Goal: Transaction & Acquisition: Subscribe to service/newsletter

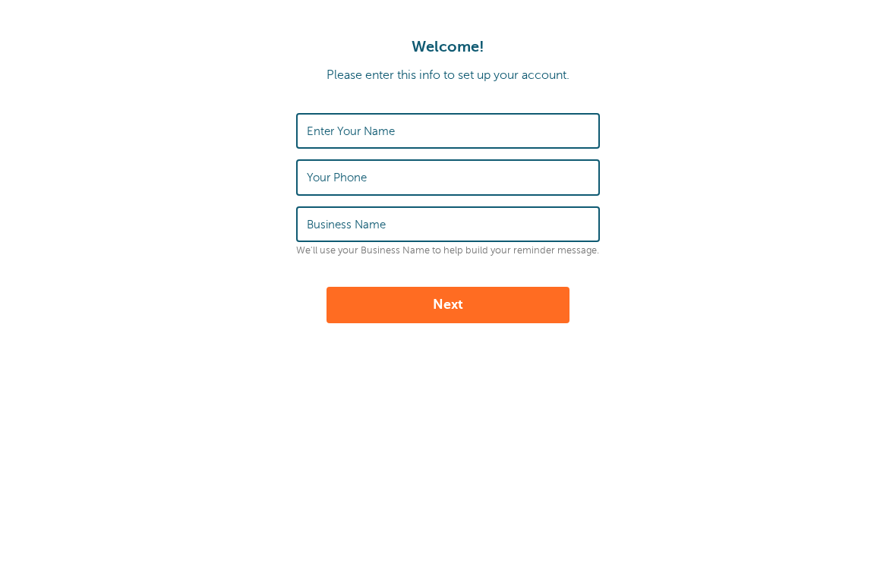
click at [502, 119] on input "Enter Your Name" at bounding box center [448, 131] width 282 height 33
type input "Tanner"
click at [462, 164] on input "Your Phone" at bounding box center [448, 177] width 282 height 33
type input "7244318254"
click at [463, 225] on input "Business Name" at bounding box center [448, 224] width 282 height 33
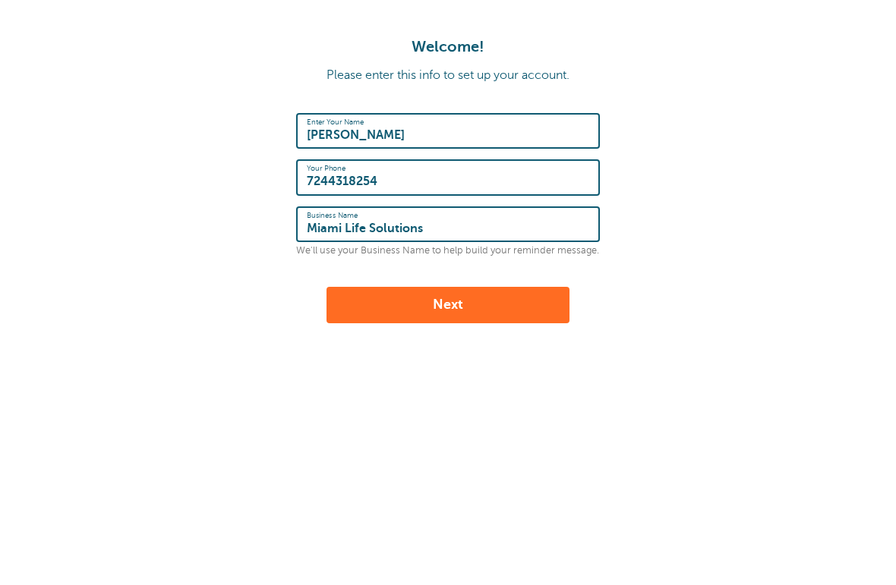
type input "Miami Life Solutions"
click at [506, 311] on button "Next" at bounding box center [447, 305] width 243 height 36
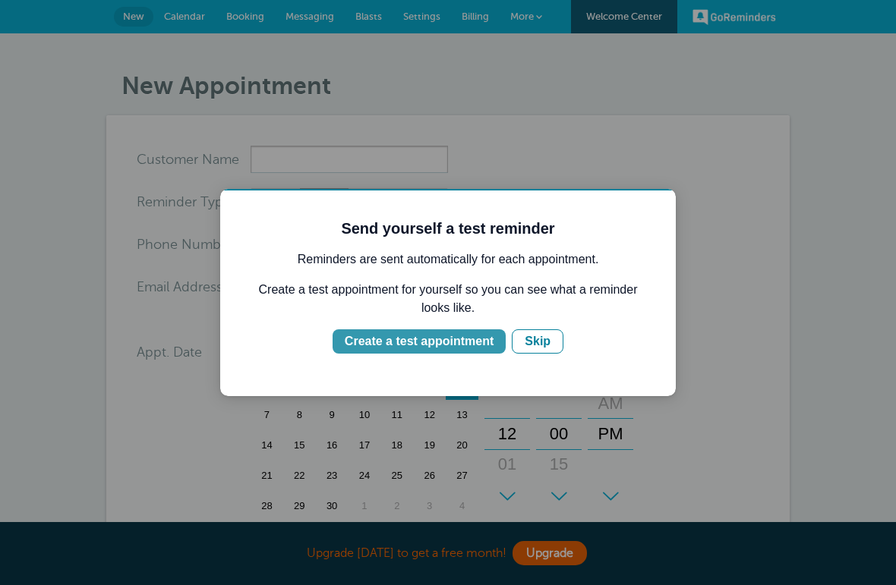
click at [457, 343] on div "Create a test appointment" at bounding box center [419, 342] width 149 height 18
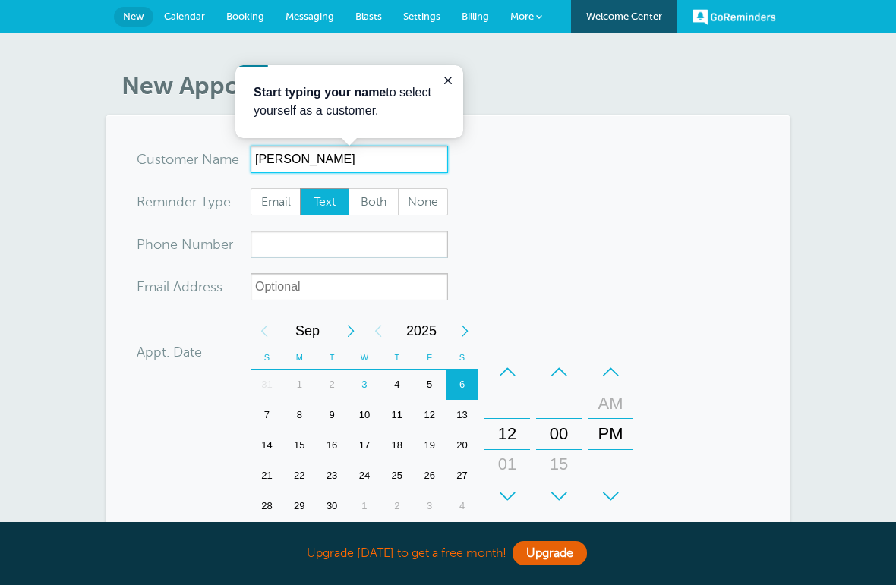
type input "Jon"
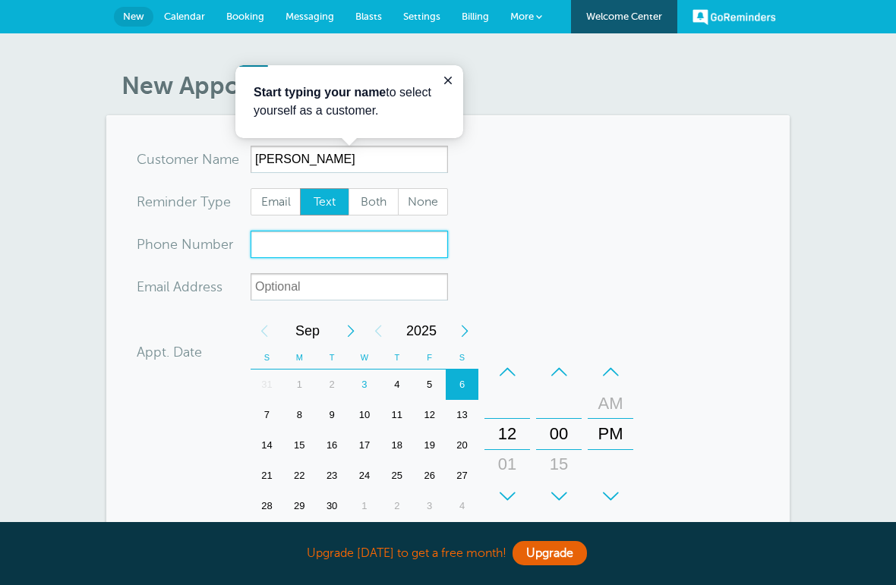
click at [317, 246] on input "xxx-no-autofill" at bounding box center [349, 244] width 197 height 27
type input "2393310544"
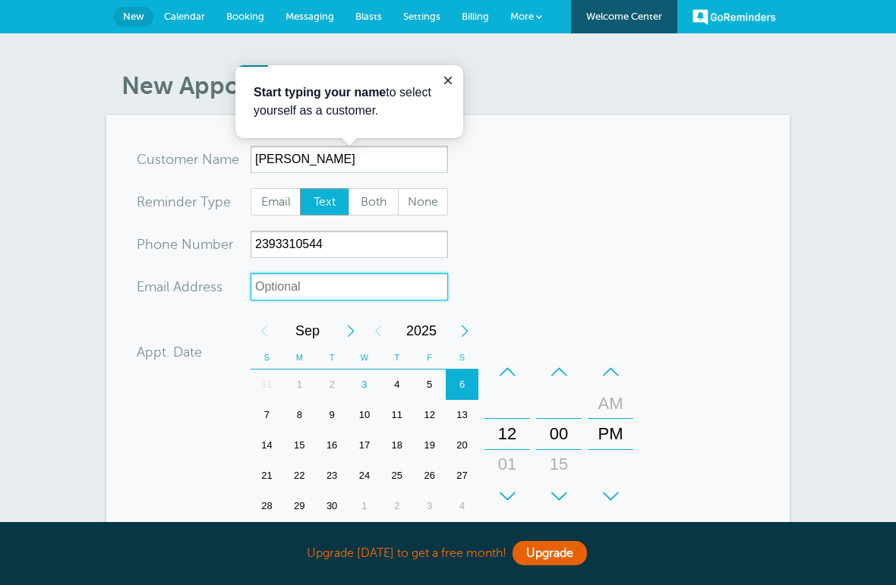
click at [376, 285] on input "xx-no-autofill" at bounding box center [349, 286] width 197 height 27
click at [404, 408] on div "11" at bounding box center [396, 415] width 33 height 30
click at [373, 383] on div "3" at bounding box center [364, 385] width 33 height 30
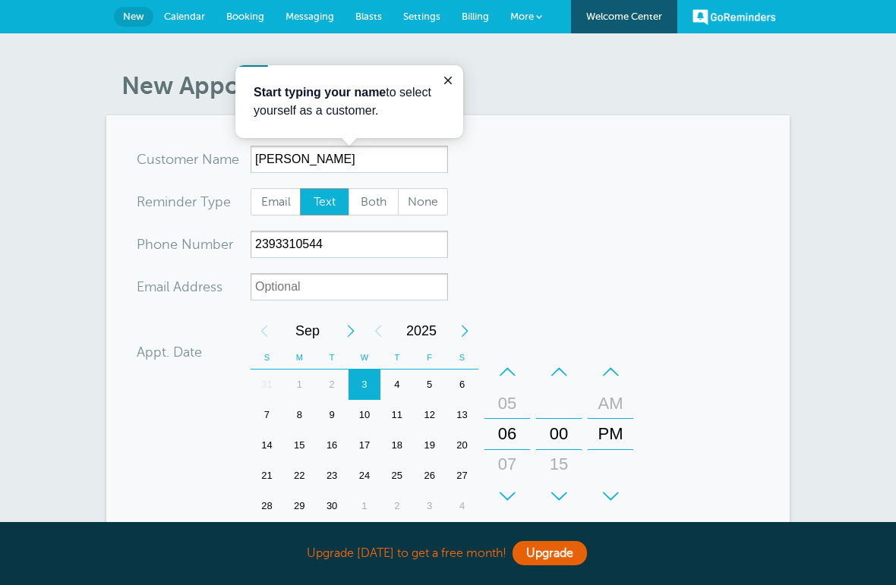
click at [729, 339] on form "You are creating a new customer. To use an existing customer select one from th…" at bounding box center [448, 457] width 623 height 623
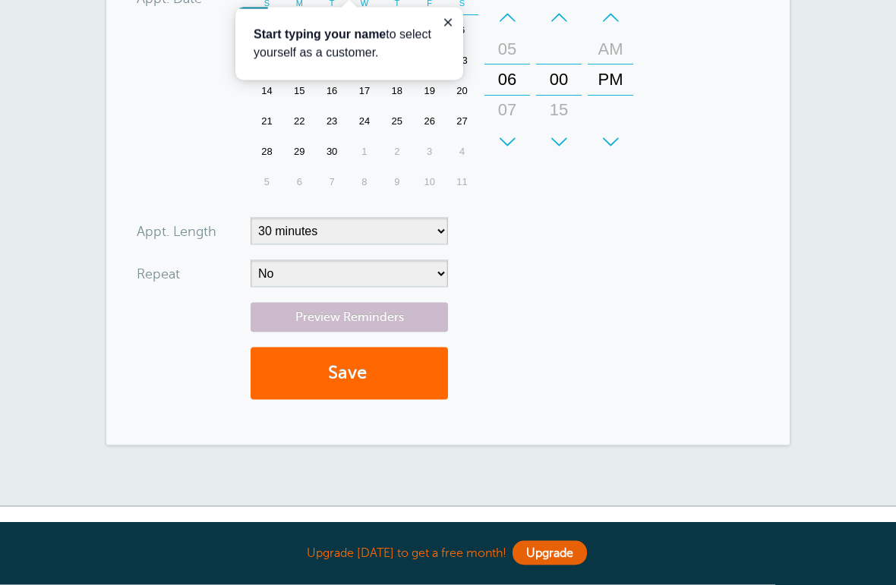
scroll to position [359, 0]
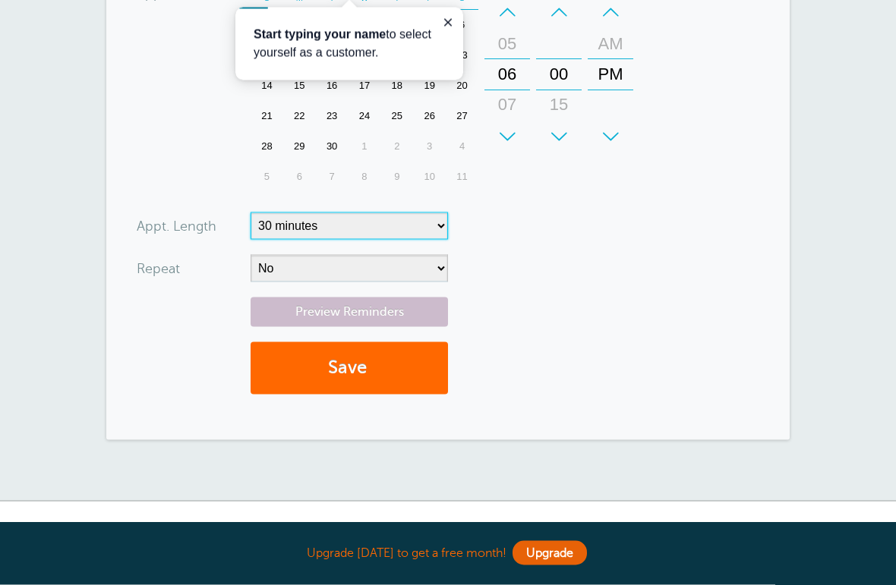
click at [393, 221] on select "5 minutes 10 minutes 15 minutes 20 minutes 25 minutes 30 minutes 35 minutes 40 …" at bounding box center [349, 226] width 197 height 27
select select "40"
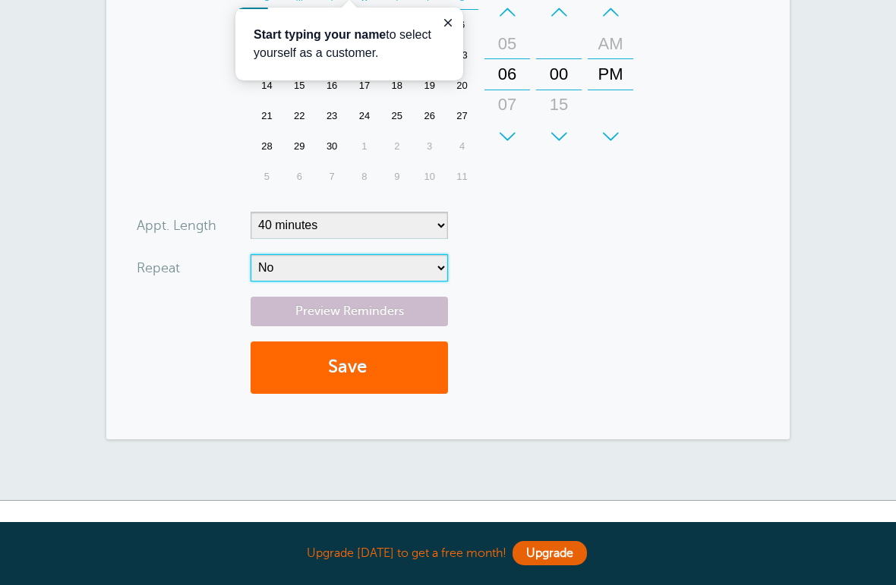
click at [402, 270] on select "No Daily Weekly Every 2 weeks Every 3 weeks Every 4 weeks Monthly Every 5 weeks…" at bounding box center [349, 267] width 197 height 27
click at [403, 364] on button "Save" at bounding box center [349, 368] width 197 height 52
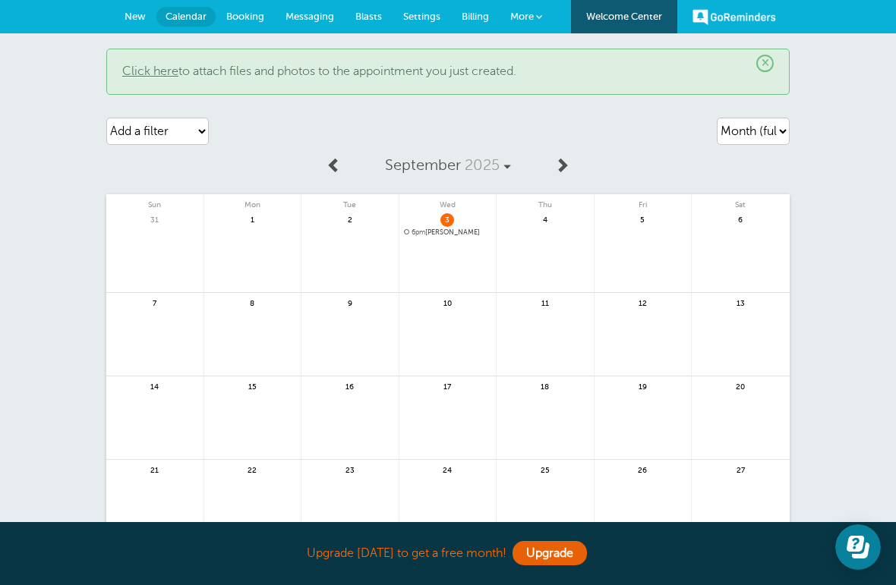
click at [415, 244] on link at bounding box center [447, 272] width 97 height 66
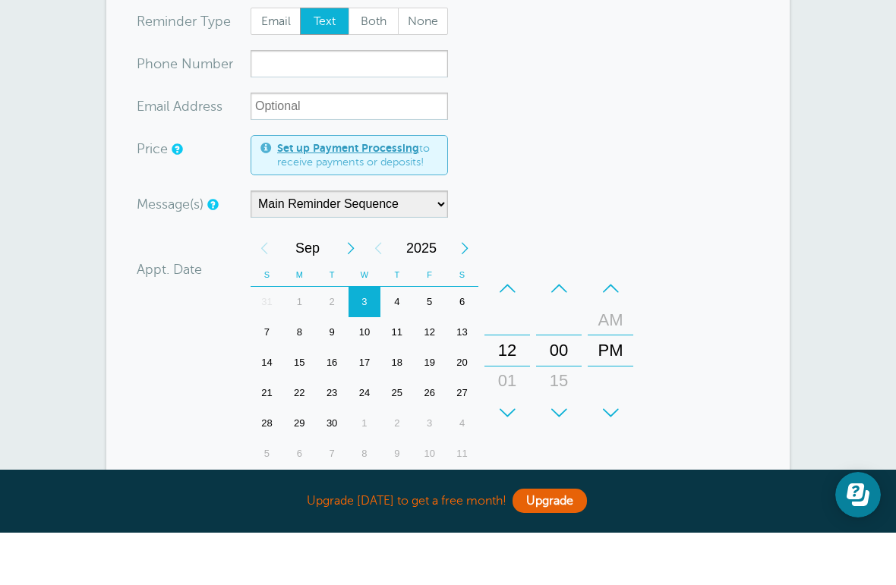
scroll to position [132, 0]
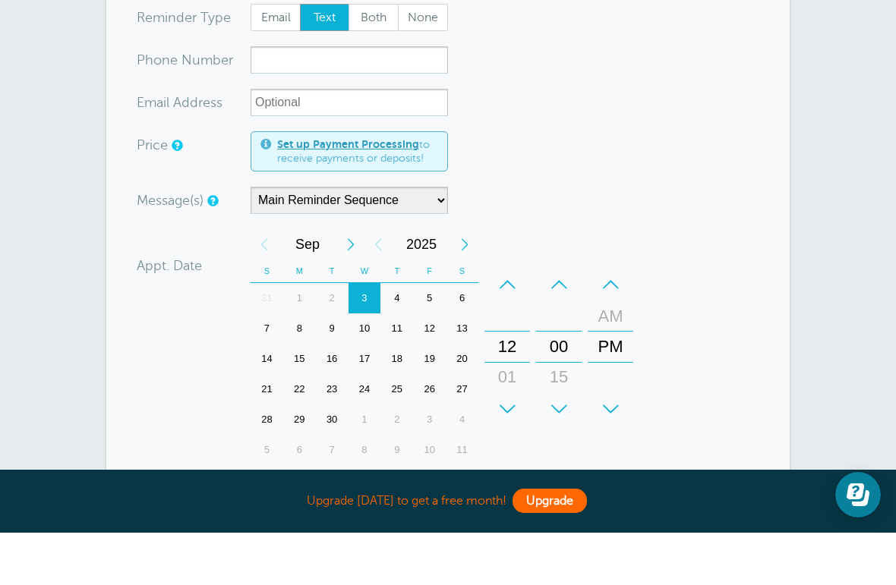
click at [556, 541] on link "Upgrade" at bounding box center [549, 553] width 74 height 24
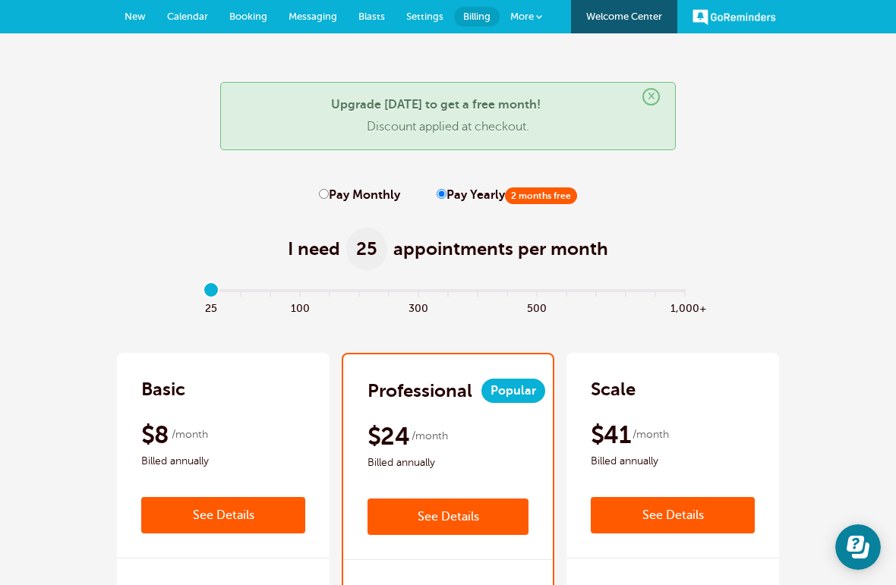
click at [239, 506] on link "See Details" at bounding box center [223, 515] width 164 height 36
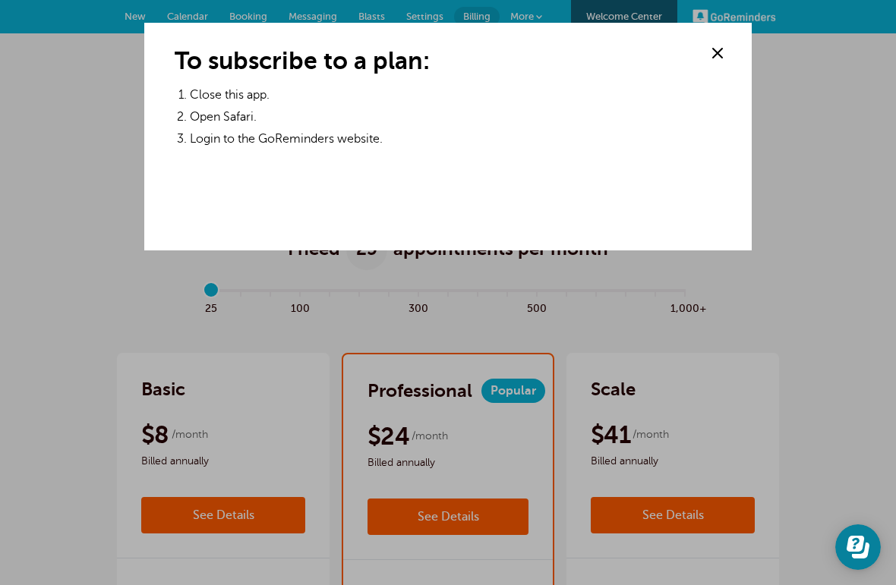
click at [718, 54] on span at bounding box center [717, 53] width 23 height 23
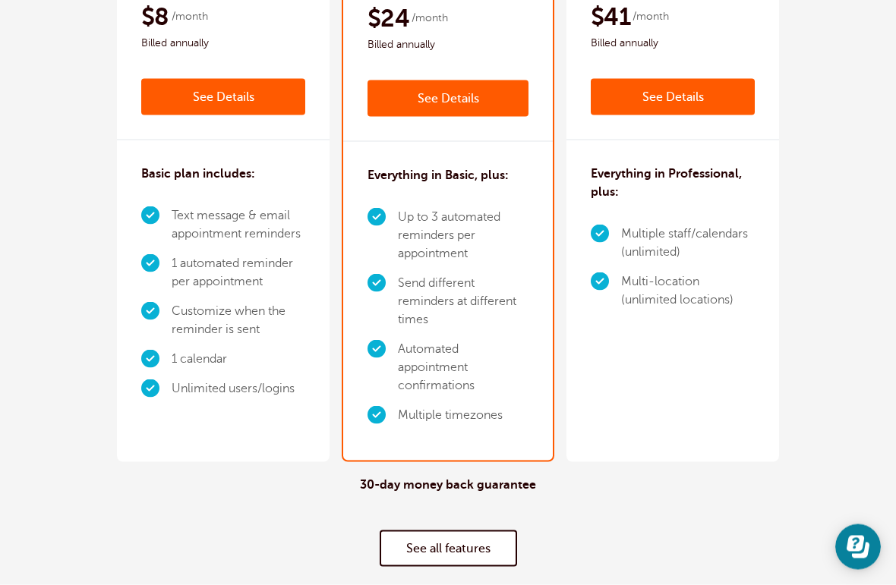
scroll to position [359, 0]
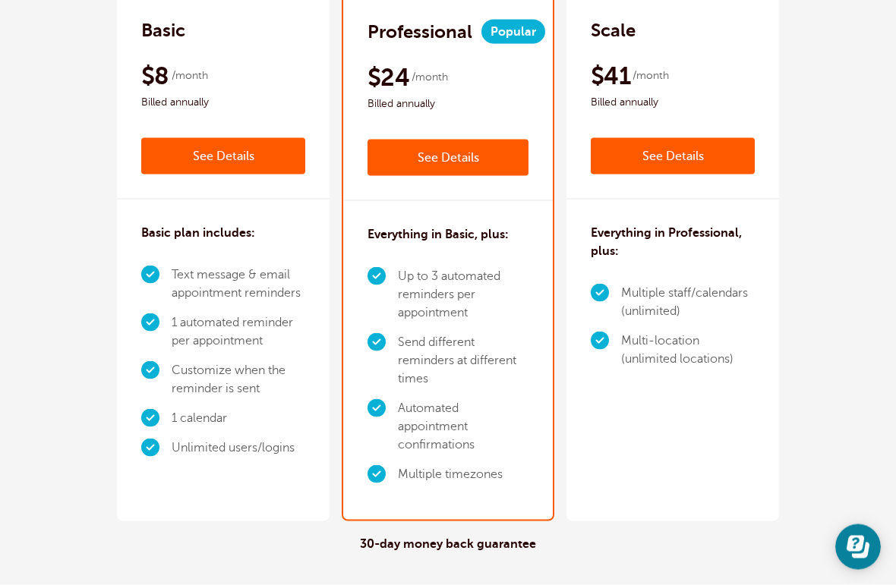
click at [233, 389] on li "Customize when the reminder is sent" at bounding box center [239, 380] width 134 height 48
click at [254, 387] on li "Customize when the reminder is sent" at bounding box center [239, 380] width 134 height 48
click at [224, 172] on link "See Details" at bounding box center [223, 156] width 164 height 36
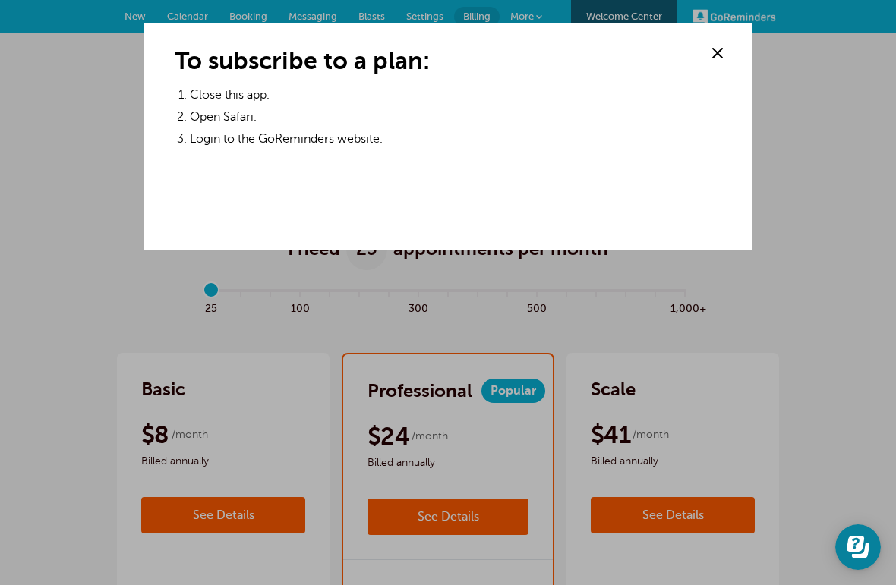
click at [709, 56] on span at bounding box center [717, 53] width 23 height 23
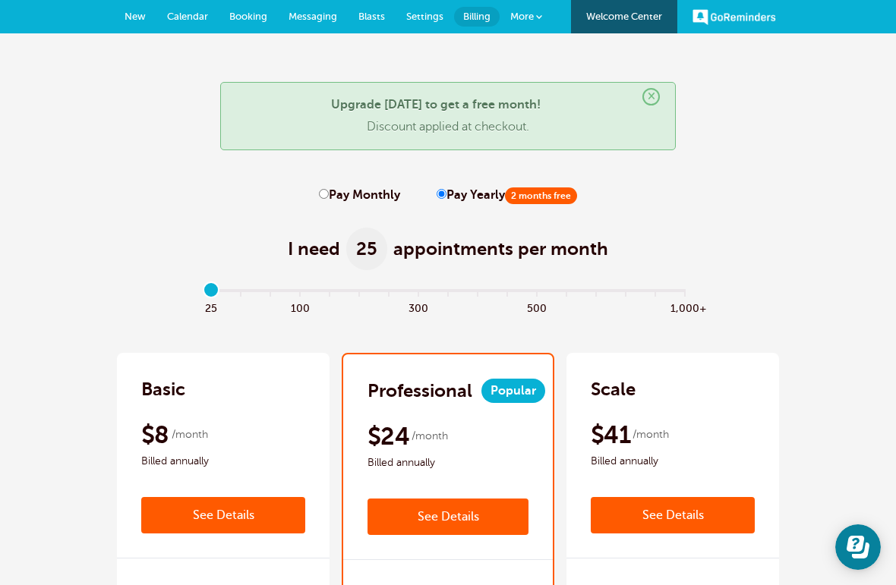
click at [479, 12] on span "Billing" at bounding box center [476, 16] width 27 height 11
click at [323, 208] on div "I need 25 appointments per month" at bounding box center [448, 240] width 866 height 74
click at [326, 203] on div "I need 25 appointments per month" at bounding box center [448, 240] width 866 height 74
click at [337, 213] on div "I need 25 appointments per month" at bounding box center [448, 240] width 866 height 74
click at [339, 203] on div "I need 25 appointments per month" at bounding box center [448, 240] width 866 height 74
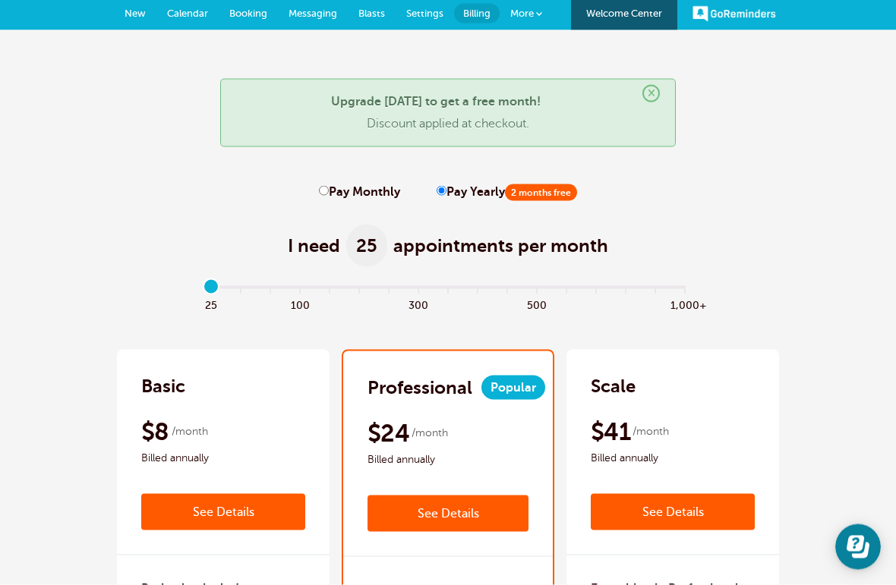
scroll to position [10, 0]
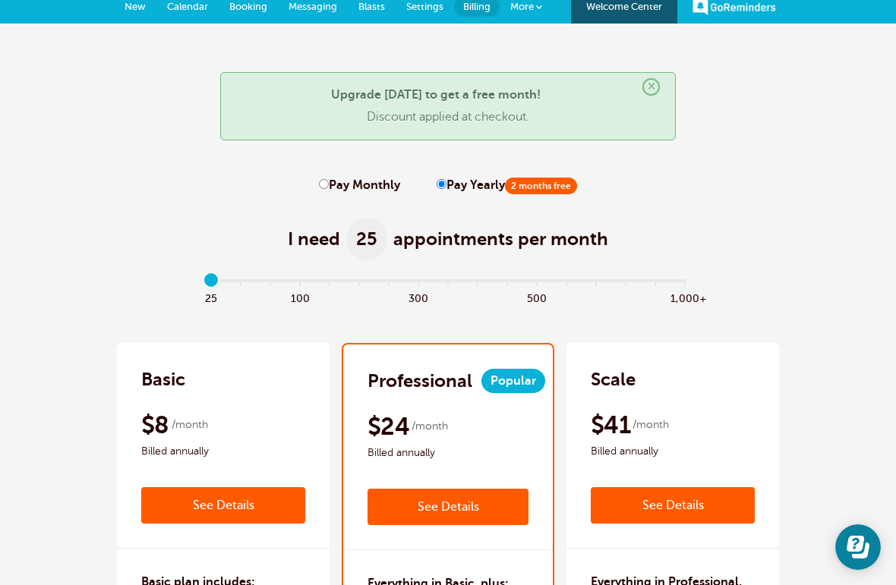
click at [336, 192] on label "Pay Monthly" at bounding box center [359, 185] width 81 height 14
click at [329, 189] on input "Pay Monthly" at bounding box center [324, 184] width 10 height 10
radio input "true"
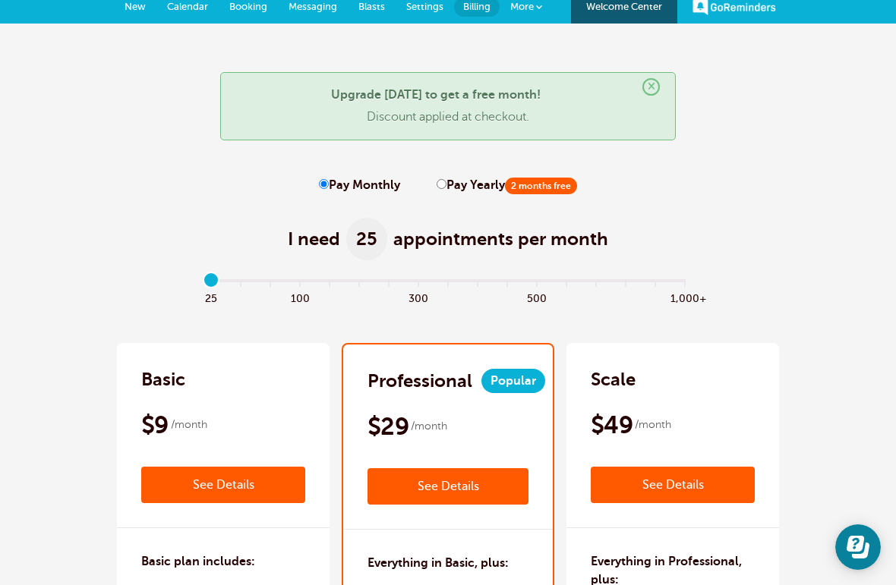
click at [326, 186] on input "Pay Monthly" at bounding box center [324, 184] width 10 height 10
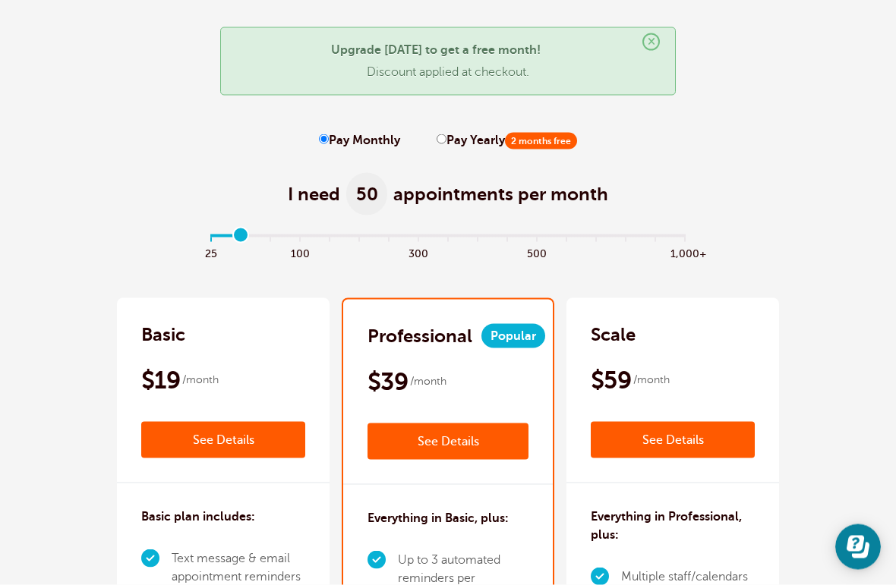
scroll to position [55, 0]
type input "1"
click at [449, 143] on label "Pay Yearly 2 months free" at bounding box center [507, 140] width 140 height 14
click at [446, 143] on input "Pay Yearly 2 months free" at bounding box center [442, 139] width 10 height 10
radio input "true"
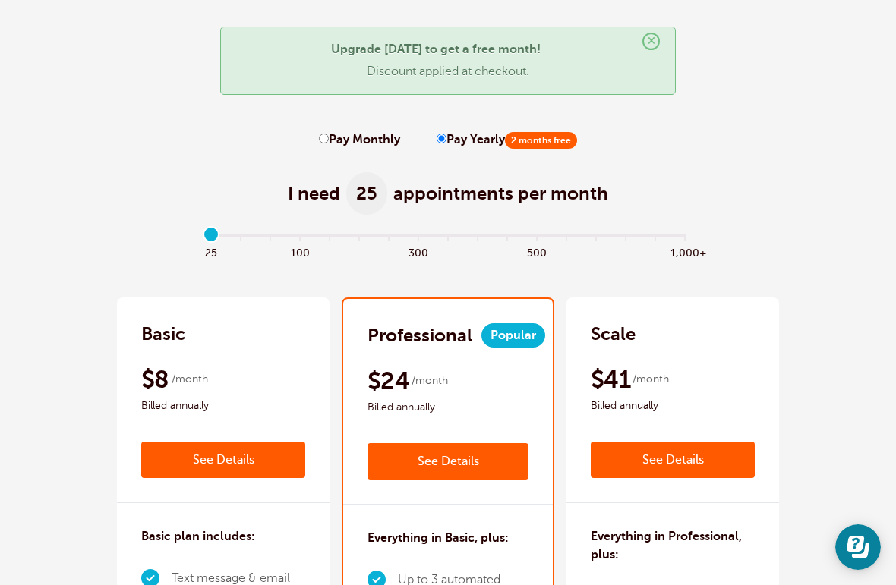
type input "0"
click at [341, 139] on label "Pay Monthly" at bounding box center [359, 140] width 81 height 14
click at [329, 139] on input "Pay Monthly" at bounding box center [324, 139] width 10 height 10
radio input "true"
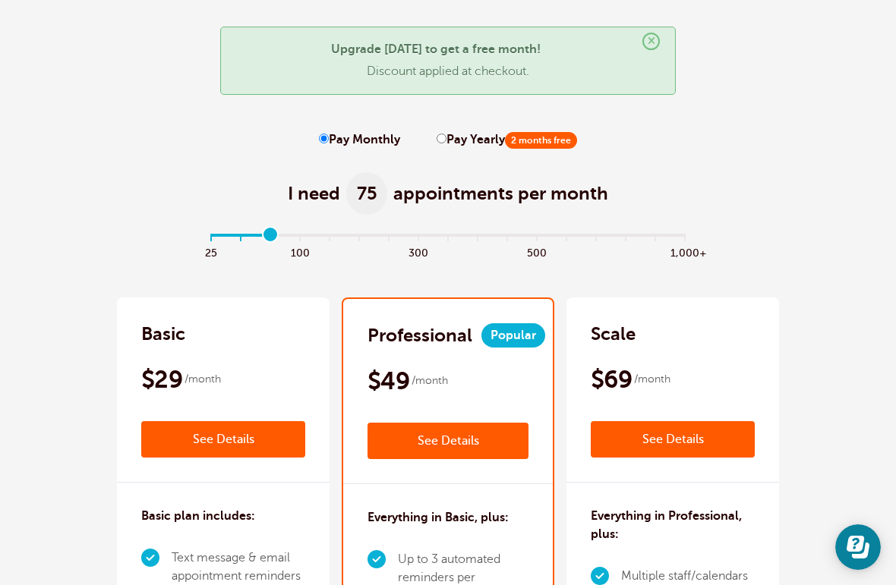
type input "2"
click at [263, 431] on link "See Details" at bounding box center [223, 439] width 164 height 36
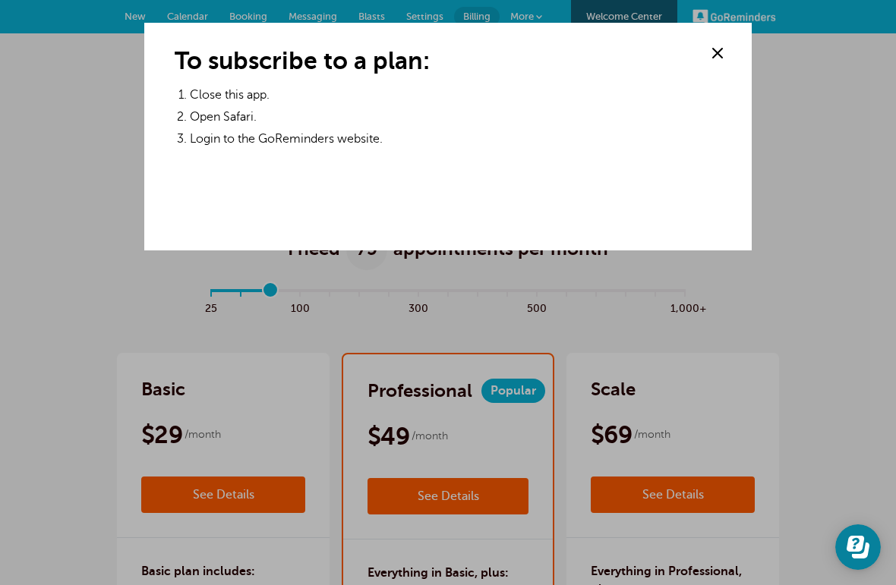
click at [720, 74] on div "To subscribe to a plan: Close this app. Open Safari. Login to the GoReminders w…" at bounding box center [447, 106] width 607 height 167
click at [714, 58] on span at bounding box center [717, 53] width 23 height 23
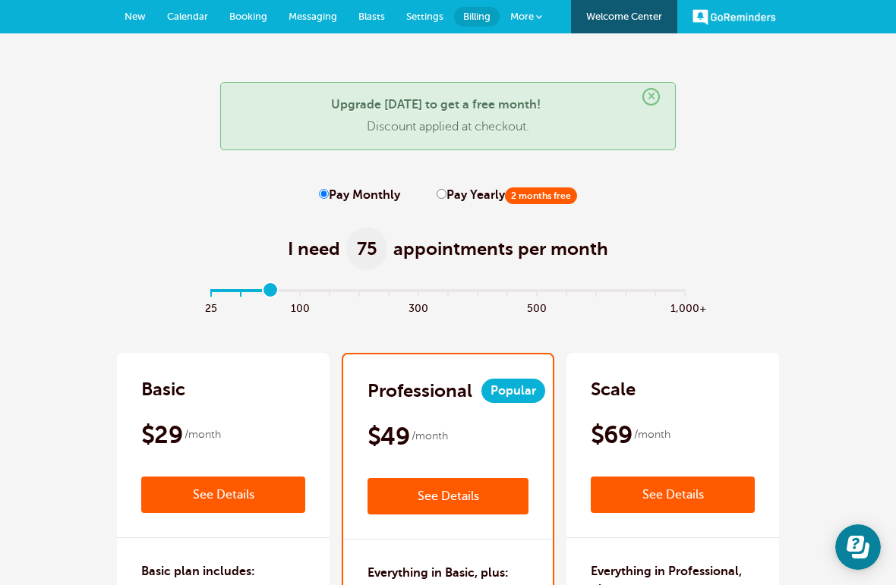
click at [540, 23] on link "More" at bounding box center [526, 17] width 53 height 34
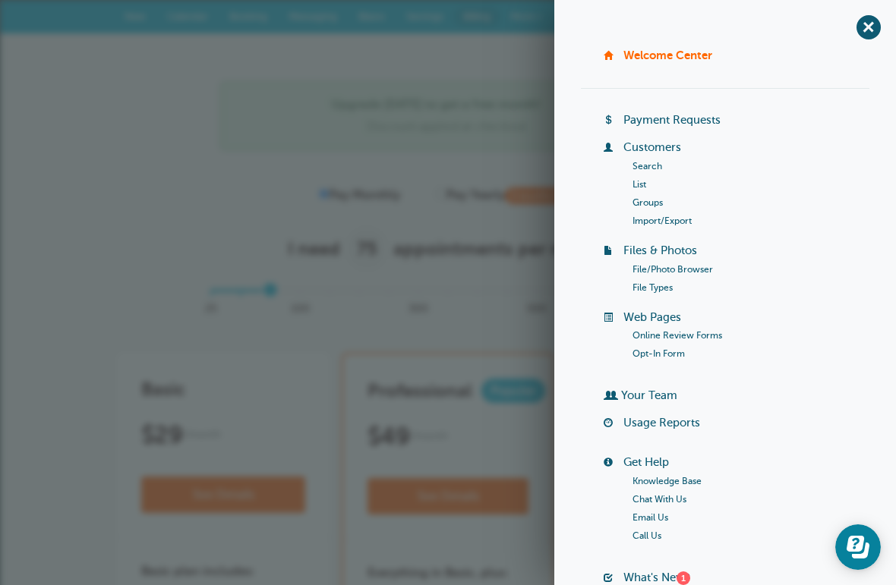
click at [715, 118] on link "Payment Requests" at bounding box center [671, 120] width 97 height 12
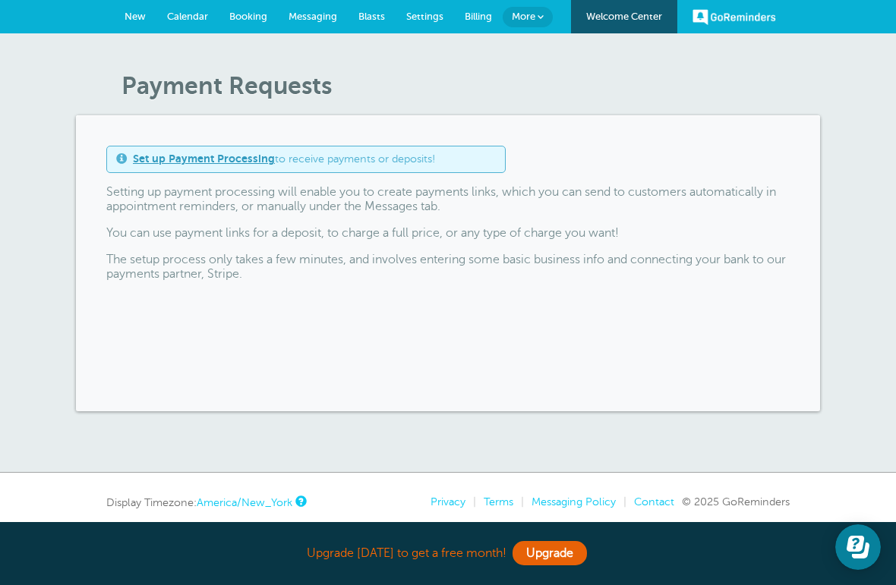
click at [225, 157] on link "Set up Payment Processing" at bounding box center [204, 159] width 142 height 12
